Goal: Download file/media

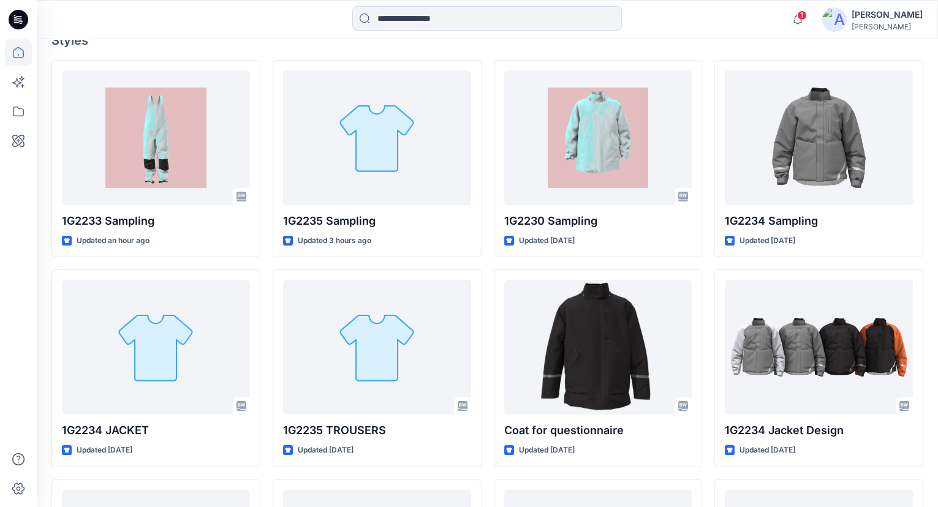
scroll to position [390, 0]
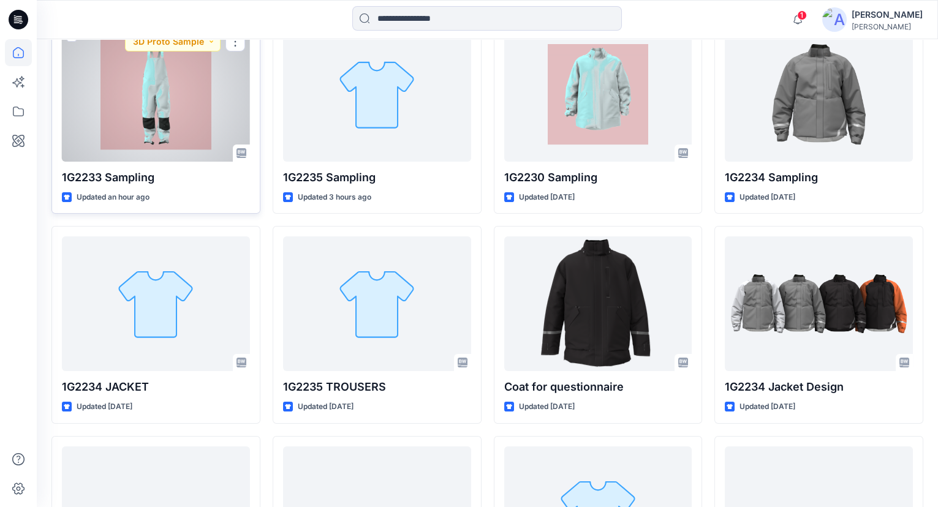
click at [165, 111] on div at bounding box center [156, 94] width 188 height 135
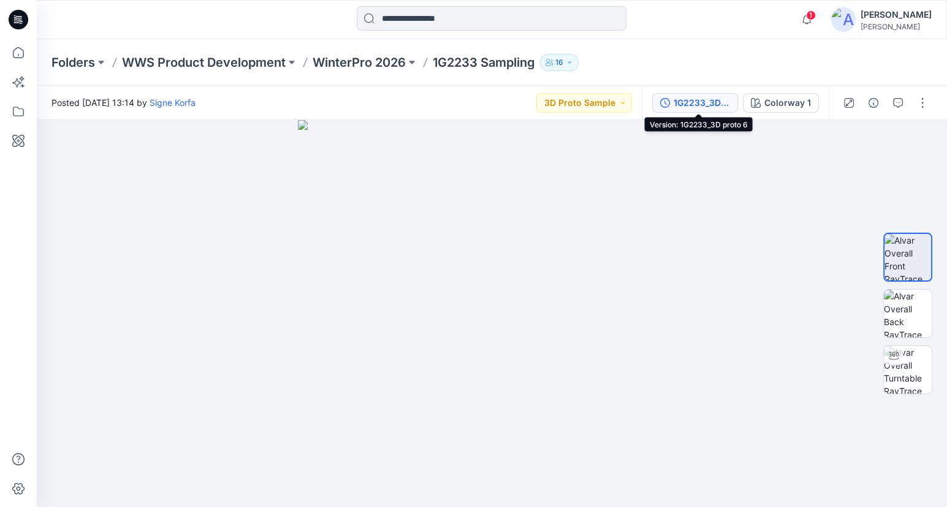
click at [699, 97] on div "1G2233_3D proto 6" at bounding box center [701, 102] width 56 height 13
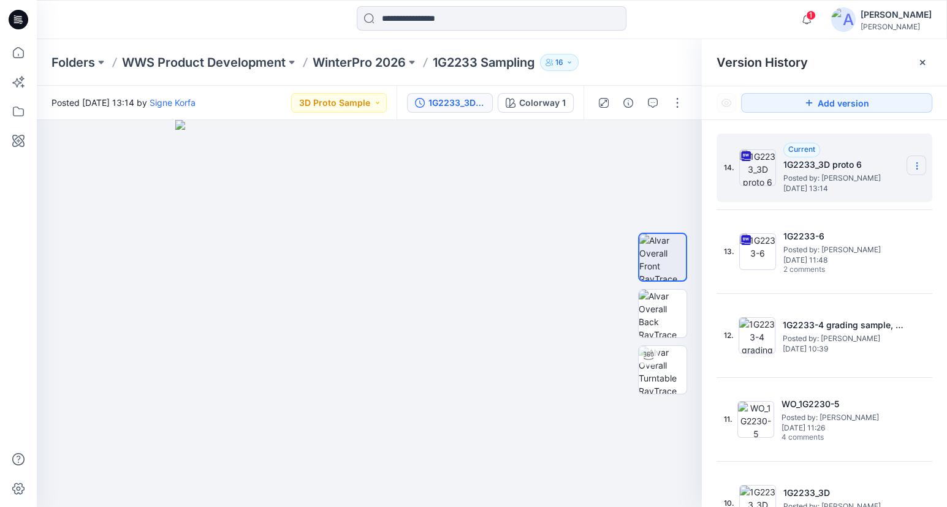
click at [916, 163] on icon at bounding box center [916, 163] width 1 height 1
click at [843, 188] on span "Download Source BW File" at bounding box center [854, 190] width 102 height 15
click at [61, 63] on p "Folders" at bounding box center [73, 62] width 44 height 17
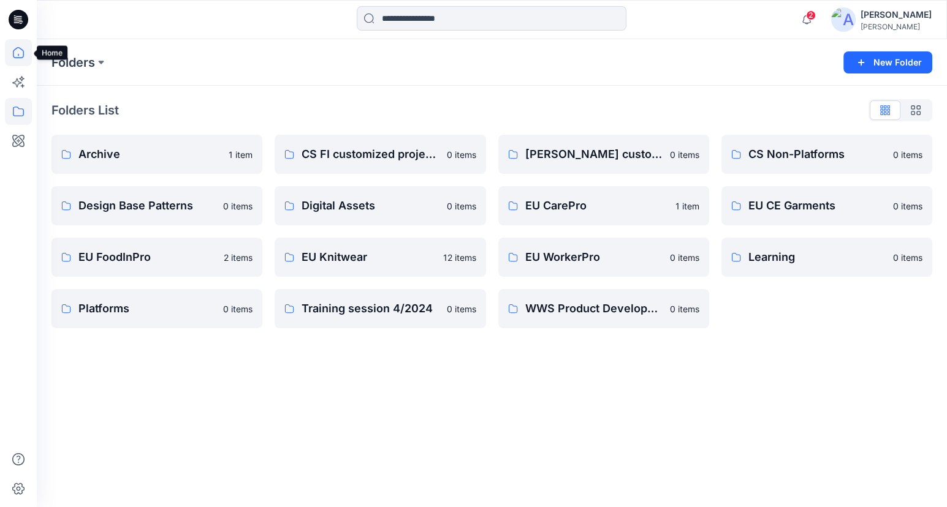
click at [15, 44] on icon at bounding box center [18, 52] width 27 height 27
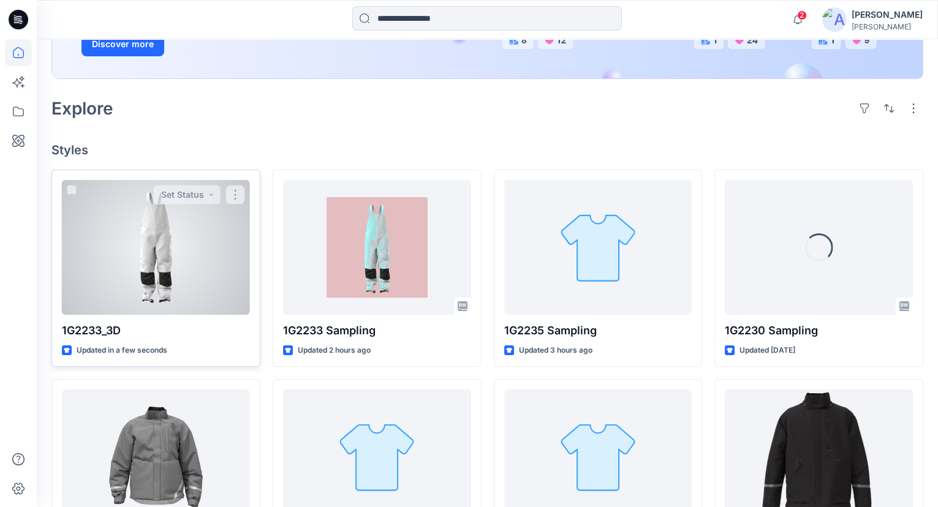
scroll to position [278, 0]
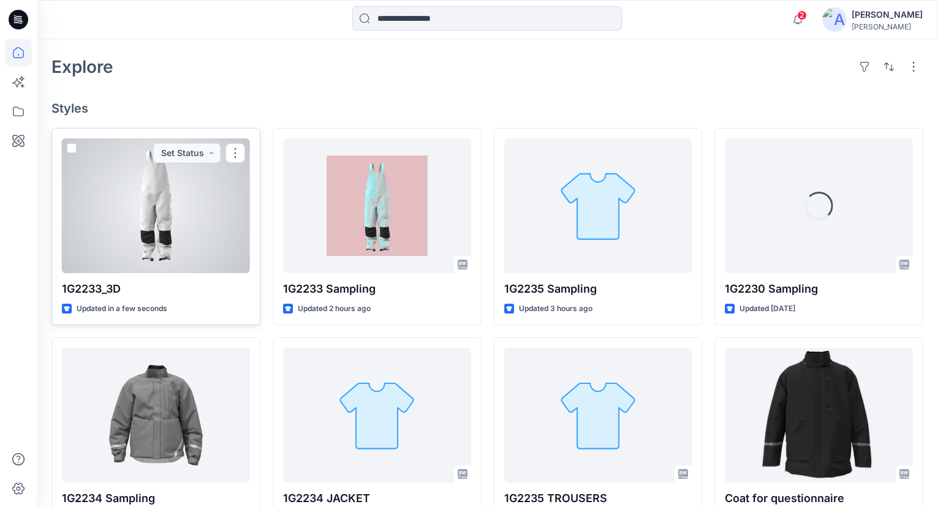
click at [164, 224] on div at bounding box center [156, 205] width 188 height 135
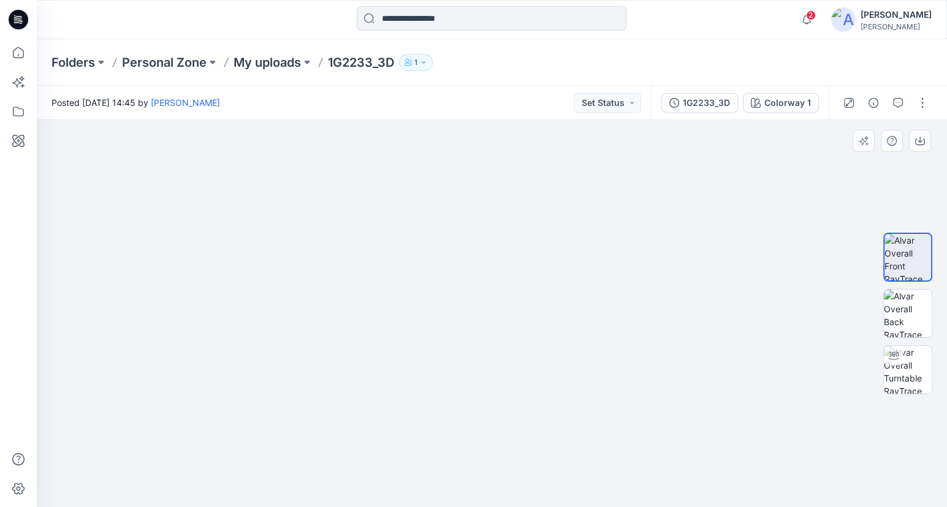
drag, startPoint x: 510, startPoint y: 204, endPoint x: 491, endPoint y: 499, distance: 296.0
click at [491, 499] on img at bounding box center [473, 215] width 1388 height 586
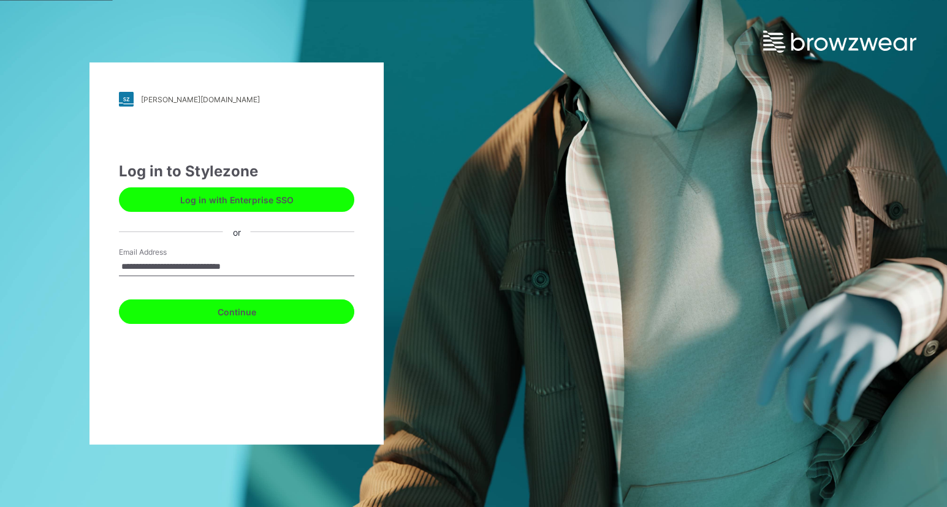
click at [244, 313] on button "Continue" at bounding box center [236, 312] width 235 height 25
